Goal: Information Seeking & Learning: Compare options

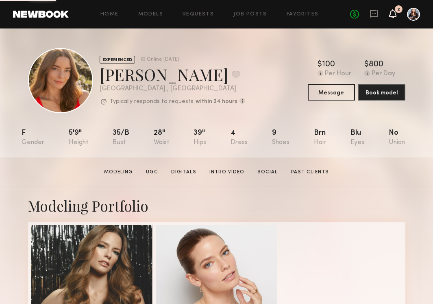
click at [393, 11] on icon at bounding box center [393, 14] width 7 height 6
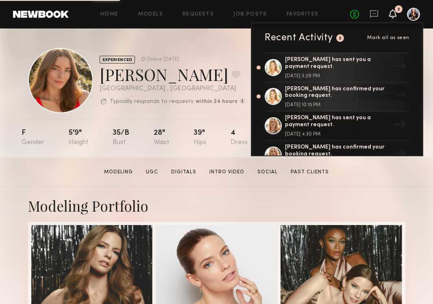
click at [391, 11] on icon at bounding box center [393, 14] width 7 height 6
click at [393, 11] on icon at bounding box center [393, 14] width 7 height 6
click at [231, 183] on section "Jess M. Modeling UGC Digitals Intro Video Social Past Clients Message Book Model" at bounding box center [216, 171] width 433 height 29
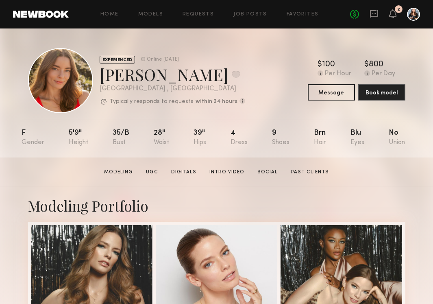
click at [279, 9] on div "Home Models Requests Job Posts Favorites Sign Out No fees up to $5,000 2" at bounding box center [244, 14] width 351 height 13
click at [298, 13] on link "Favorites" at bounding box center [303, 14] width 32 height 5
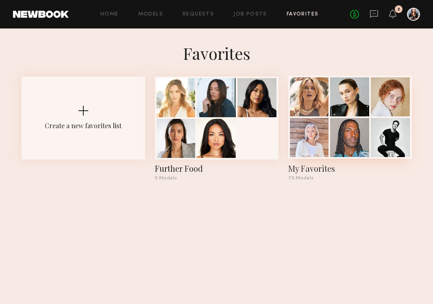
click at [351, 132] on div at bounding box center [349, 137] width 39 height 39
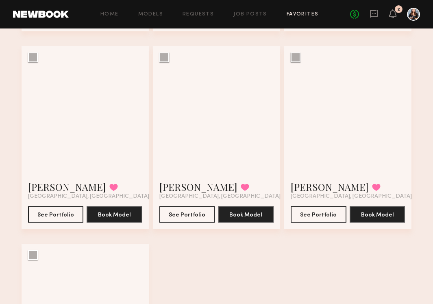
scroll to position [4390, 0]
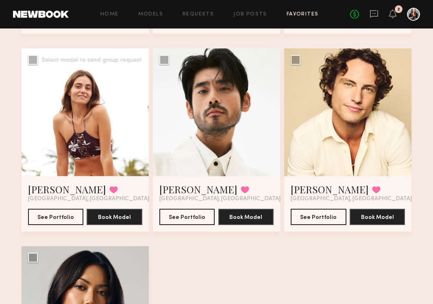
click at [94, 126] on div at bounding box center [85, 111] width 127 height 127
click at [72, 122] on div at bounding box center [85, 111] width 127 height 127
click at [56, 215] on button "See Portfolio" at bounding box center [56, 216] width 56 height 16
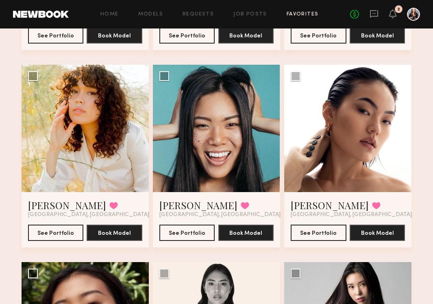
scroll to position [1614, 0]
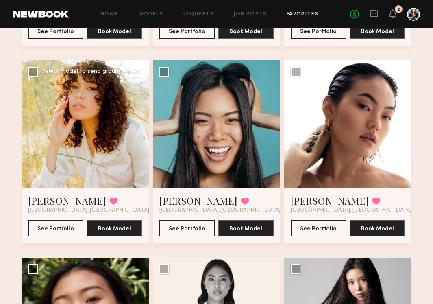
click at [102, 106] on div at bounding box center [85, 123] width 127 height 127
click at [57, 225] on button "See Portfolio" at bounding box center [56, 228] width 56 height 16
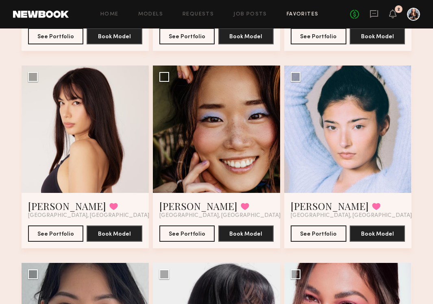
scroll to position [1216, 0]
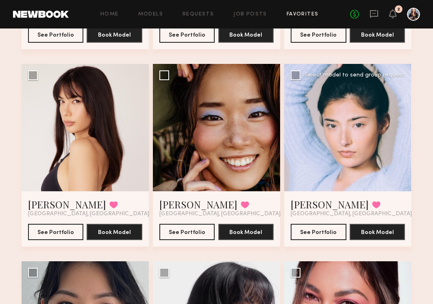
click at [315, 157] on div at bounding box center [347, 127] width 127 height 127
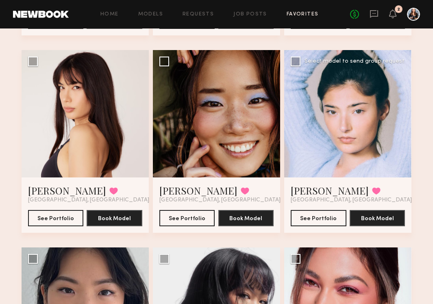
scroll to position [1230, 0]
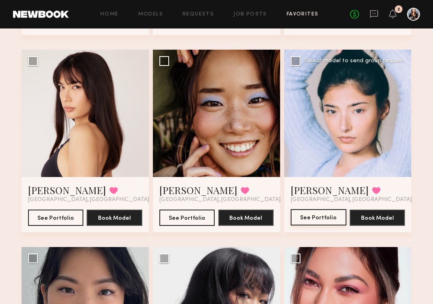
click at [310, 214] on button "See Portfolio" at bounding box center [319, 217] width 56 height 16
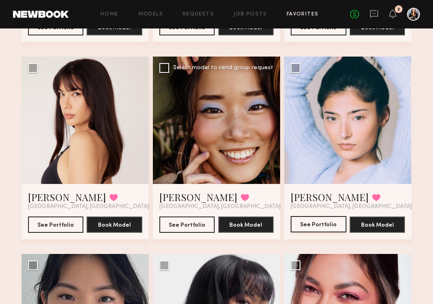
scroll to position [1224, 0]
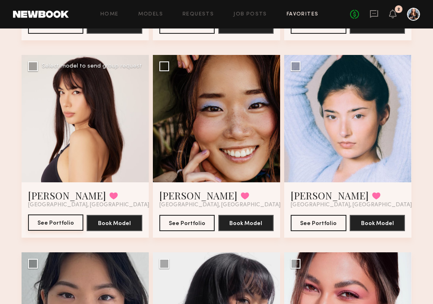
click at [63, 217] on button "See Portfolio" at bounding box center [56, 222] width 56 height 16
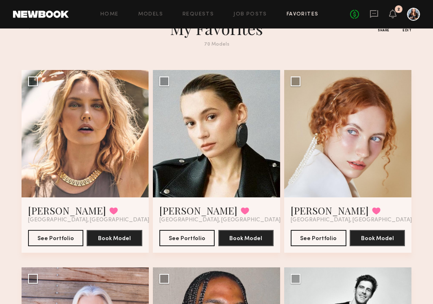
scroll to position [0, 0]
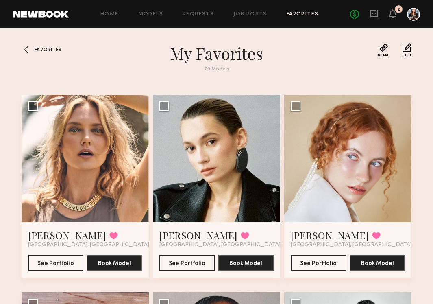
click at [30, 50] on div at bounding box center [28, 49] width 13 height 13
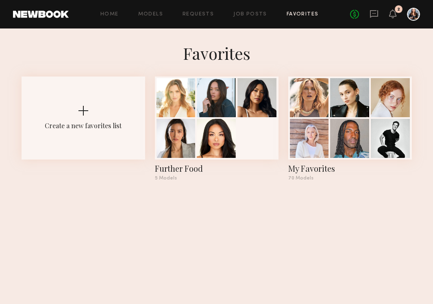
click at [149, 17] on div "Home Models Requests Job Posts Favorites Sign Out No fees up to $5,000 2" at bounding box center [244, 14] width 351 height 13
click at [149, 14] on link "Models" at bounding box center [150, 14] width 25 height 5
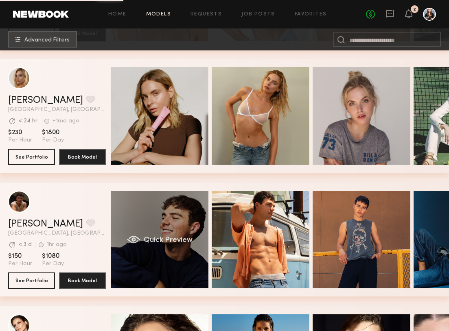
scroll to position [1356, 0]
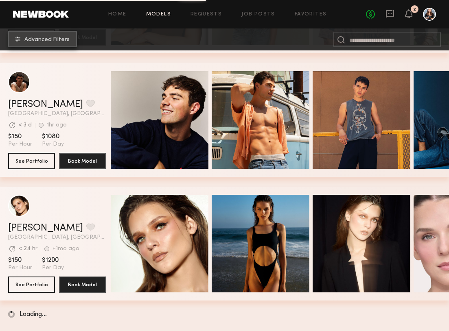
click at [52, 44] on button "Advanced Filters" at bounding box center [42, 39] width 69 height 16
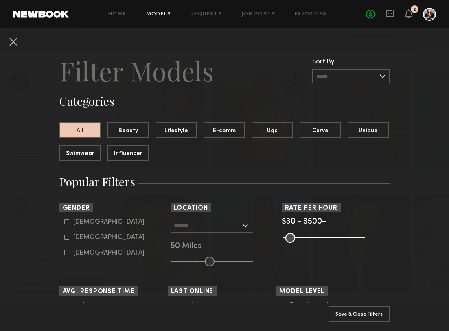
click at [83, 235] on div "Female" at bounding box center [108, 237] width 71 height 5
type input "**"
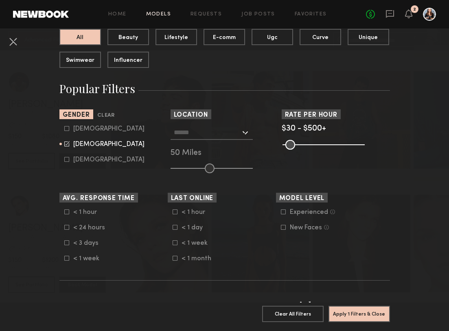
scroll to position [96, 0]
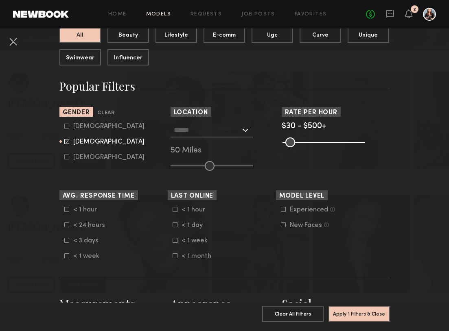
click at [206, 124] on input "text" at bounding box center [207, 130] width 67 height 14
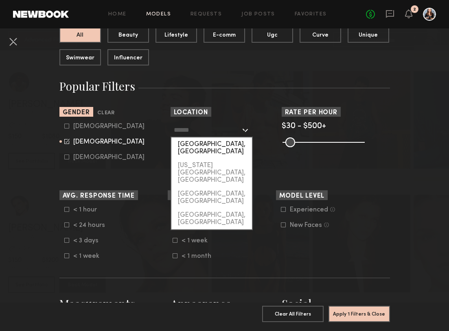
click at [205, 145] on div "[GEOGRAPHIC_DATA], [GEOGRAPHIC_DATA]" at bounding box center [211, 148] width 81 height 21
type input "**********"
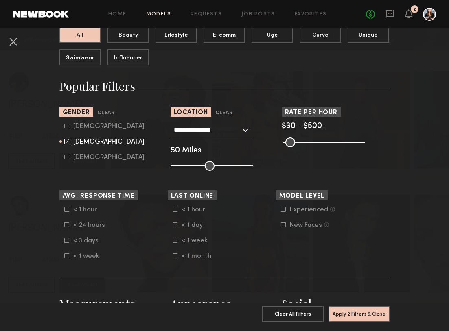
click at [214, 160] on div "**********" at bounding box center [224, 147] width 108 height 48
drag, startPoint x: 212, startPoint y: 162, endPoint x: 194, endPoint y: 162, distance: 18.3
type input "**"
click at [194, 162] on input "range" at bounding box center [211, 166] width 82 height 10
click at [90, 240] on div "< 3 days" at bounding box center [89, 240] width 32 height 5
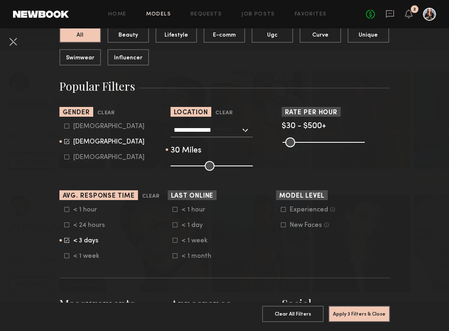
click at [198, 239] on div "< 1 week" at bounding box center [197, 240] width 32 height 5
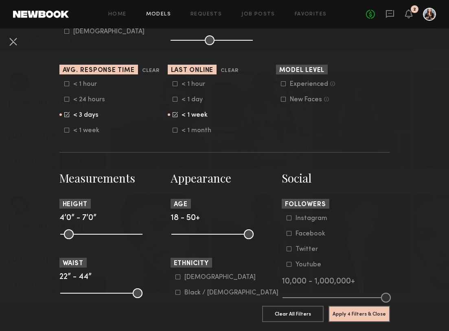
scroll to position [236, 0]
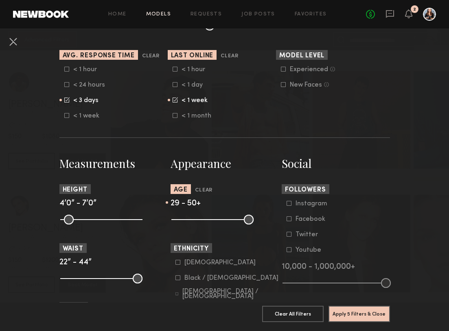
drag, startPoint x: 175, startPoint y: 217, endPoint x: 201, endPoint y: 217, distance: 26.4
type input "**"
click at [201, 217] on input "range" at bounding box center [212, 220] width 82 height 10
click at [359, 303] on button "Apply 5 Filters & Close" at bounding box center [358, 314] width 61 height 16
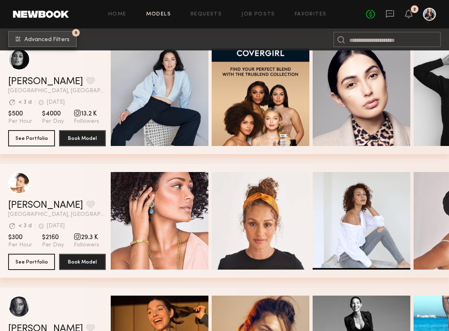
scroll to position [2498, 0]
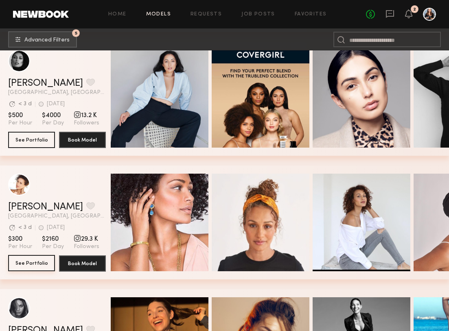
click at [36, 263] on button "See Portfolio" at bounding box center [31, 263] width 47 height 16
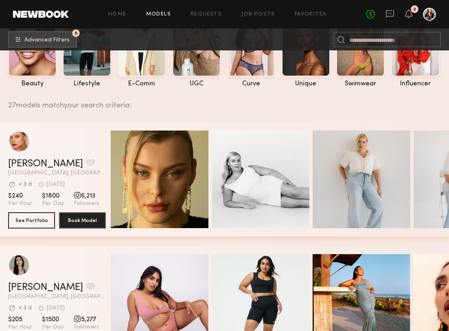
scroll to position [0, 0]
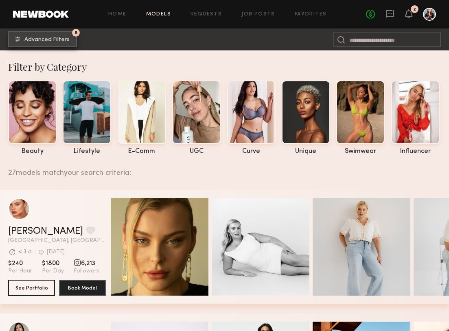
click at [60, 36] on button "5 Advanced Filters" at bounding box center [42, 39] width 69 height 16
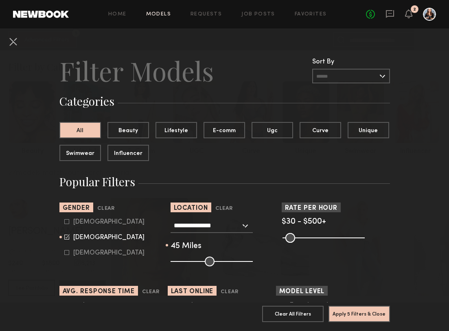
drag, startPoint x: 196, startPoint y: 257, endPoint x: 209, endPoint y: 256, distance: 13.4
type input "**"
click at [209, 257] on input "range" at bounding box center [211, 262] width 82 height 10
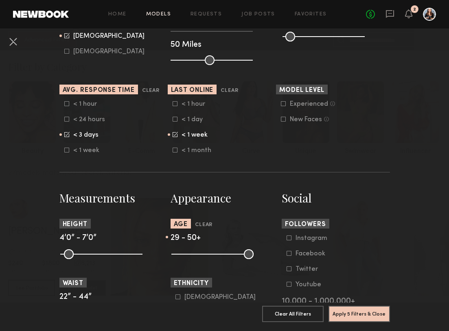
scroll to position [202, 0]
click at [79, 134] on div "< 3 days" at bounding box center [89, 134] width 32 height 5
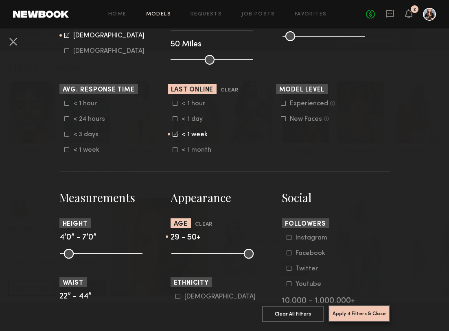
click at [358, 303] on button "Apply 4 Filters & Close" at bounding box center [358, 314] width 61 height 16
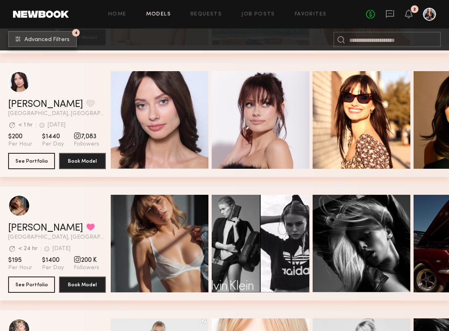
scroll to position [3016, 0]
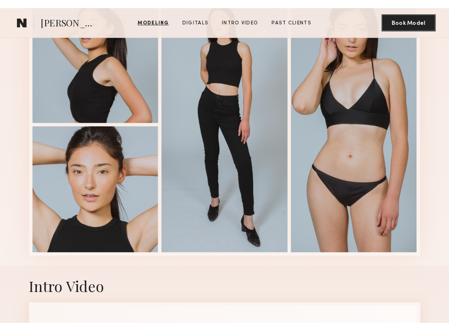
scroll to position [811, 0]
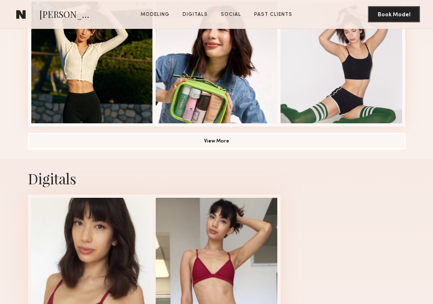
scroll to position [569, 0]
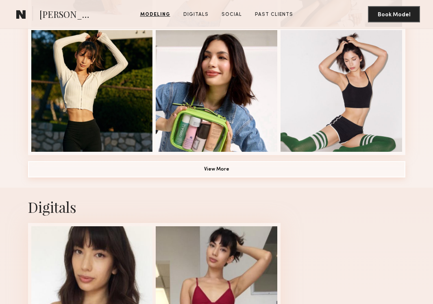
click at [321, 169] on button "View More" at bounding box center [217, 169] width 378 height 16
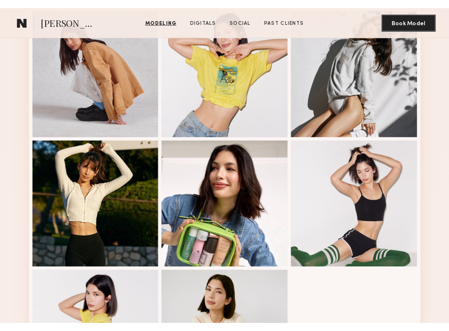
scroll to position [0, 0]
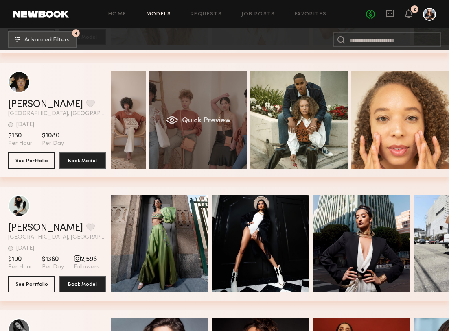
scroll to position [0, 70]
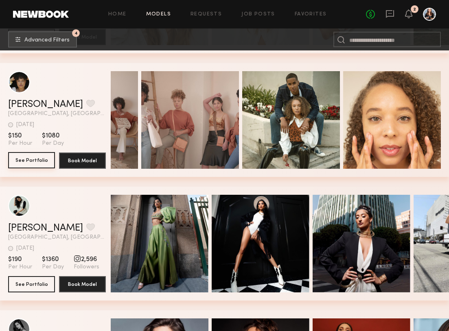
click at [40, 166] on button "See Portfolio" at bounding box center [31, 160] width 47 height 16
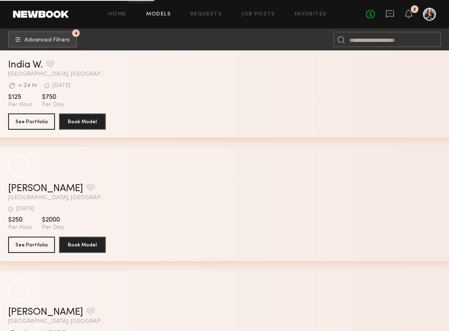
scroll to position [8656, 0]
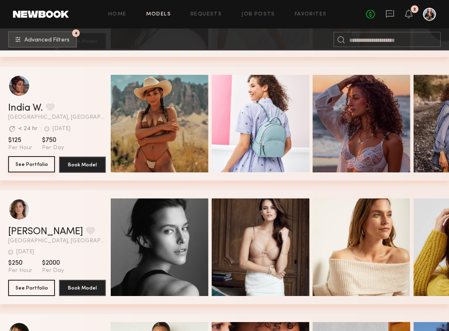
click at [21, 161] on button "See Portfolio" at bounding box center [31, 164] width 47 height 16
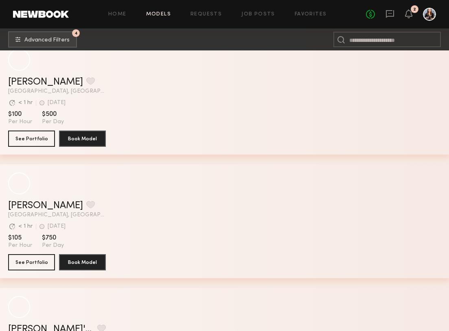
scroll to position [10538, 0]
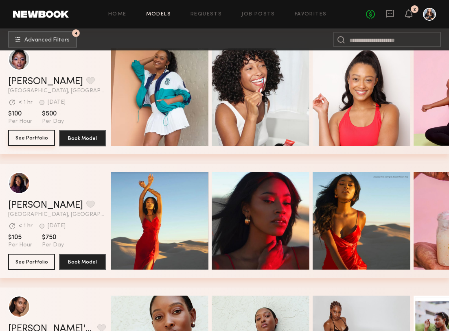
click at [19, 142] on button "See Portfolio" at bounding box center [31, 138] width 47 height 16
click at [347, 37] on div at bounding box center [340, 39] width 15 height 15
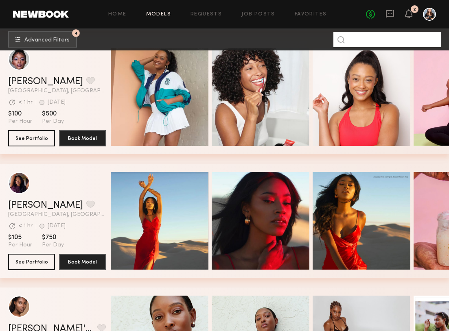
click at [354, 39] on input at bounding box center [386, 39] width 107 height 15
type input "***"
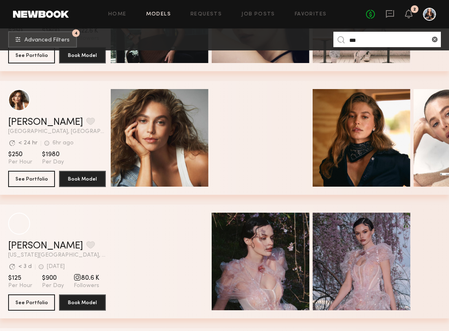
scroll to position [1229, 0]
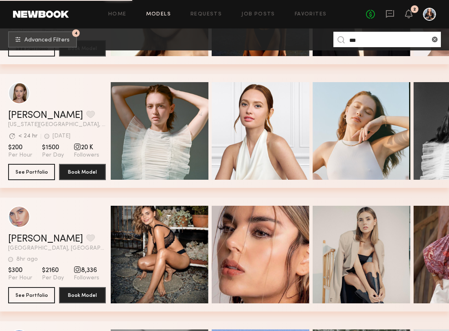
click at [374, 38] on input "***" at bounding box center [386, 39] width 107 height 15
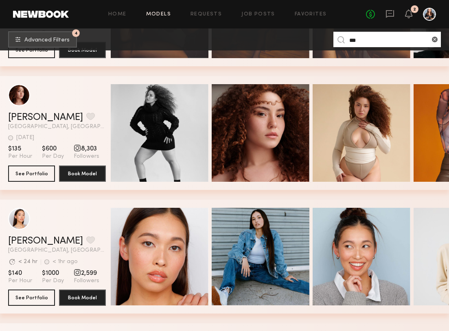
scroll to position [2093, 0]
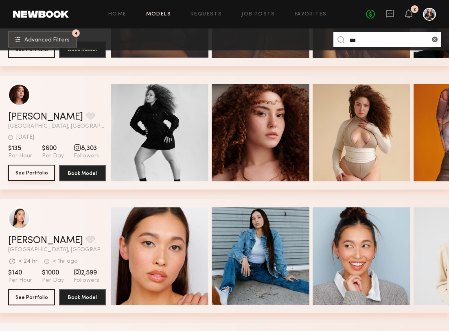
click at [35, 175] on button "See Portfolio" at bounding box center [31, 173] width 47 height 16
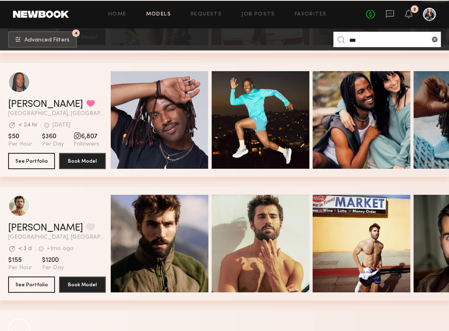
scroll to position [5820, 0]
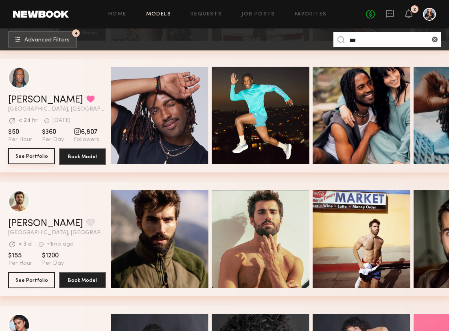
click at [40, 157] on button "See Portfolio" at bounding box center [31, 156] width 47 height 16
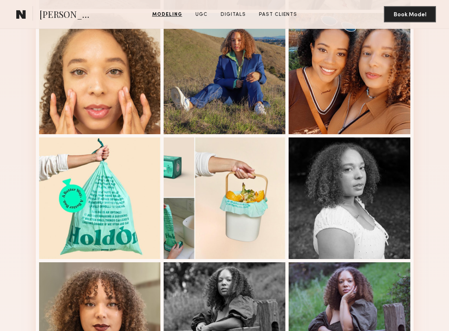
scroll to position [336, 0]
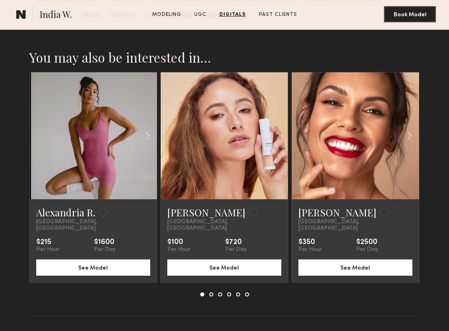
scroll to position [1698, 0]
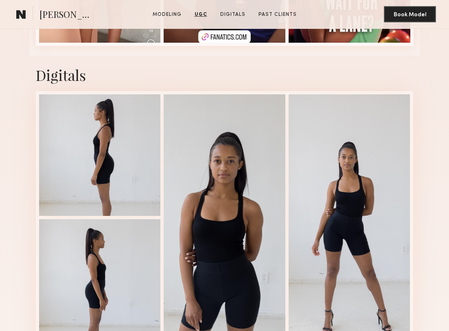
scroll to position [1190, 0]
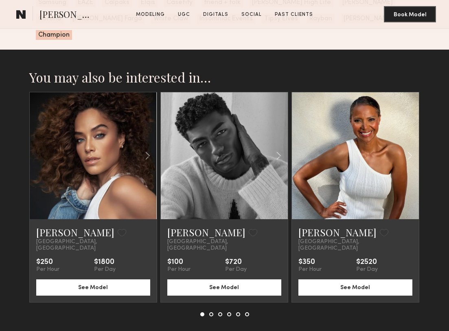
scroll to position [1928, 0]
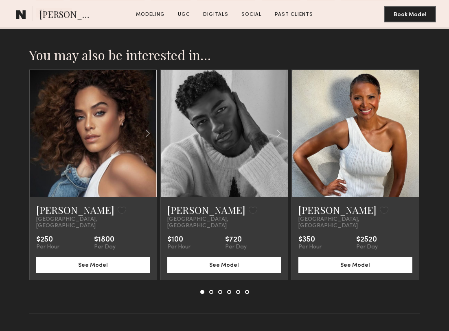
click at [211, 290] on button at bounding box center [211, 292] width 4 height 4
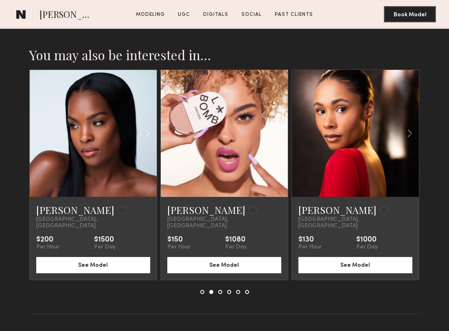
click at [221, 290] on div at bounding box center [224, 292] width 49 height 4
